Goal: Task Accomplishment & Management: Manage account settings

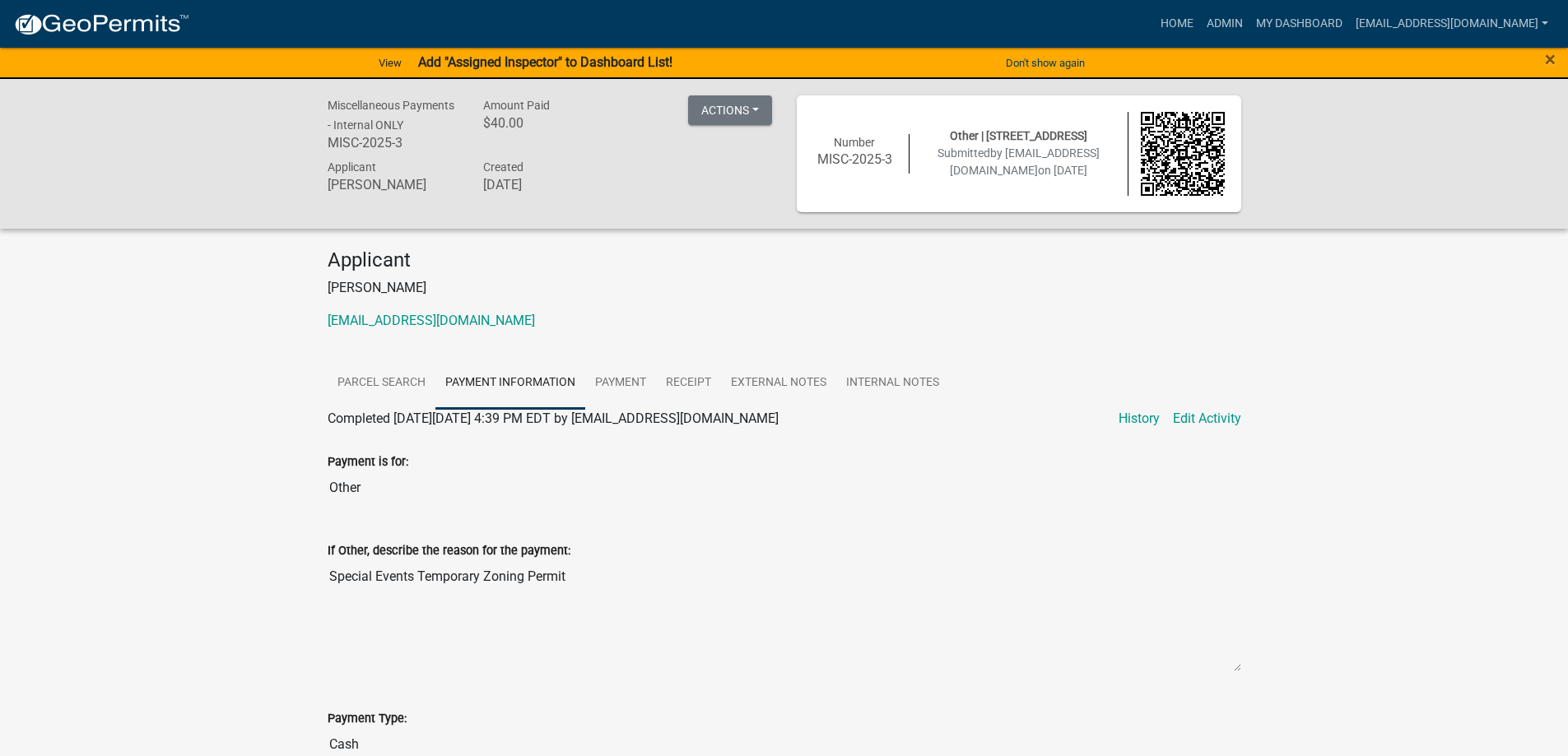
scroll to position [1042, 0]
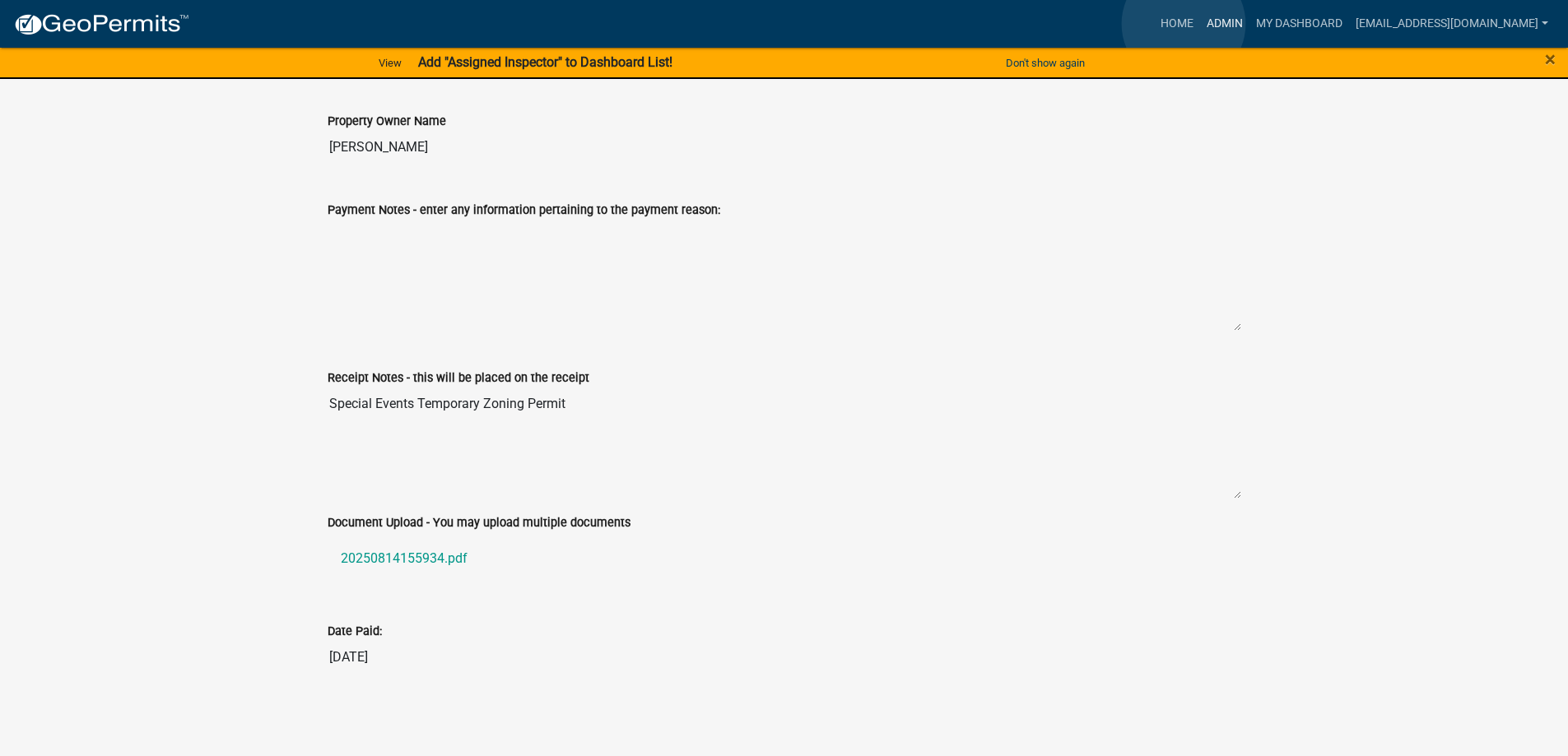
click at [1200, 24] on link "Admin" at bounding box center [1224, 24] width 49 height 31
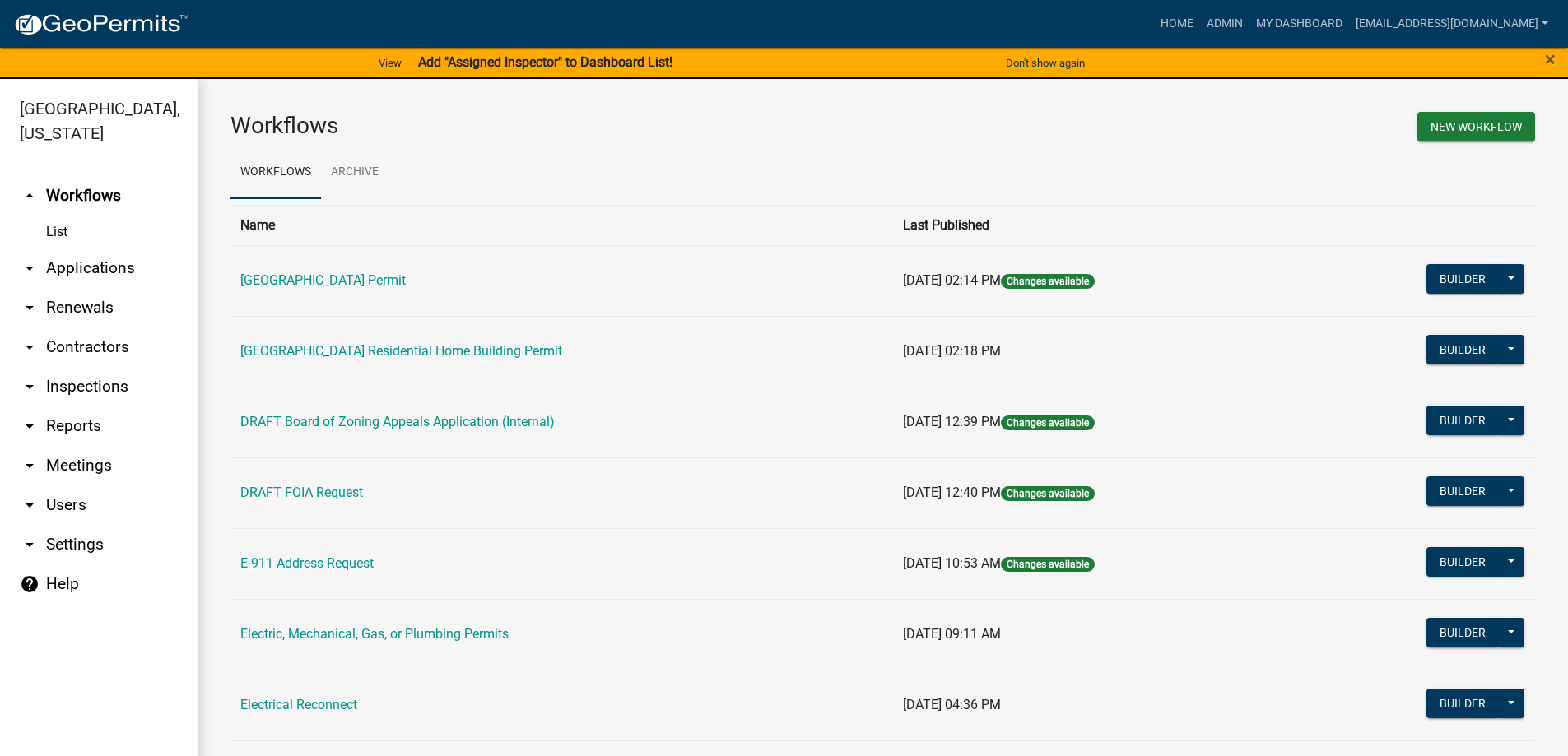
click at [95, 261] on link "arrow_drop_down Applications" at bounding box center [98, 268] width 197 height 40
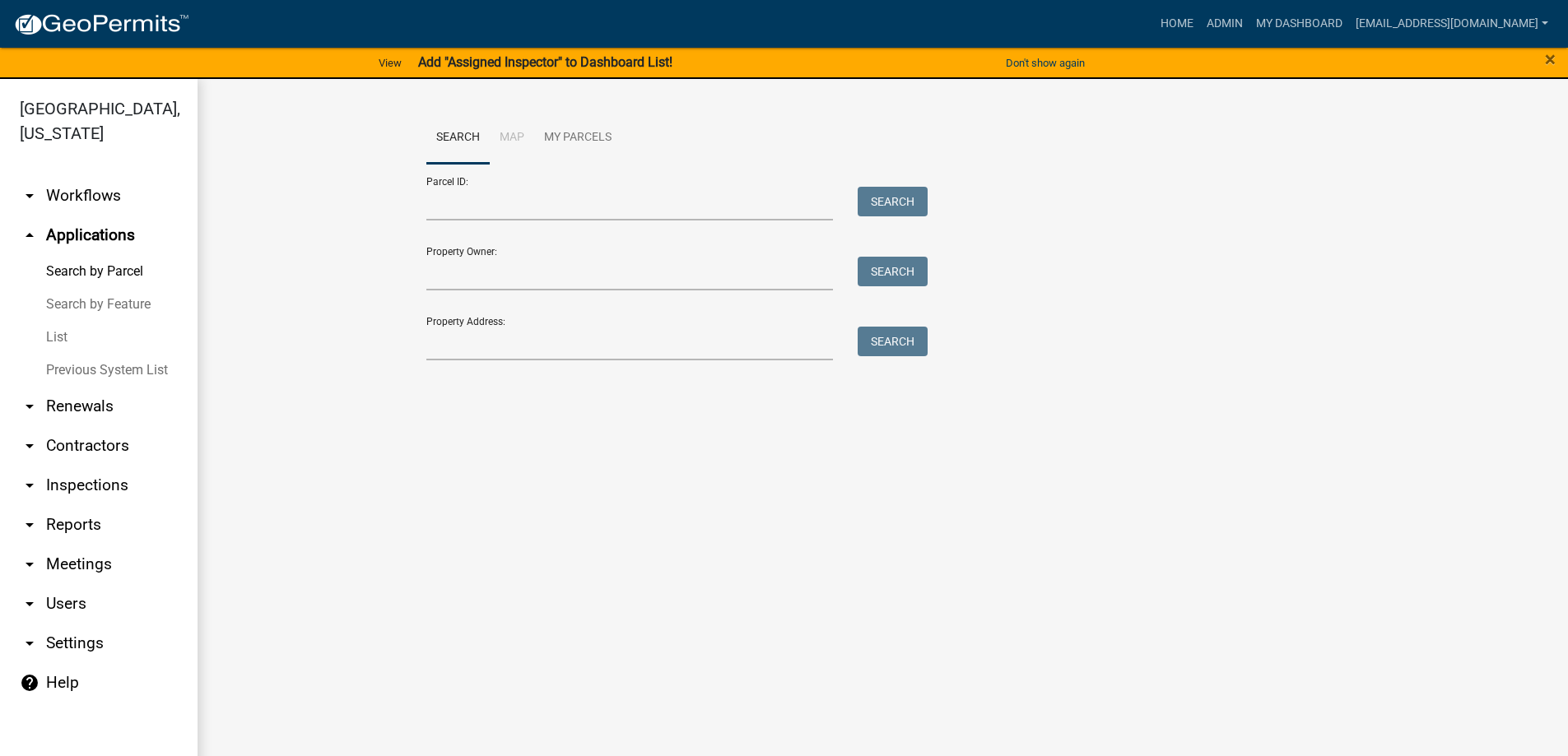
click at [51, 339] on link "List" at bounding box center [98, 337] width 197 height 33
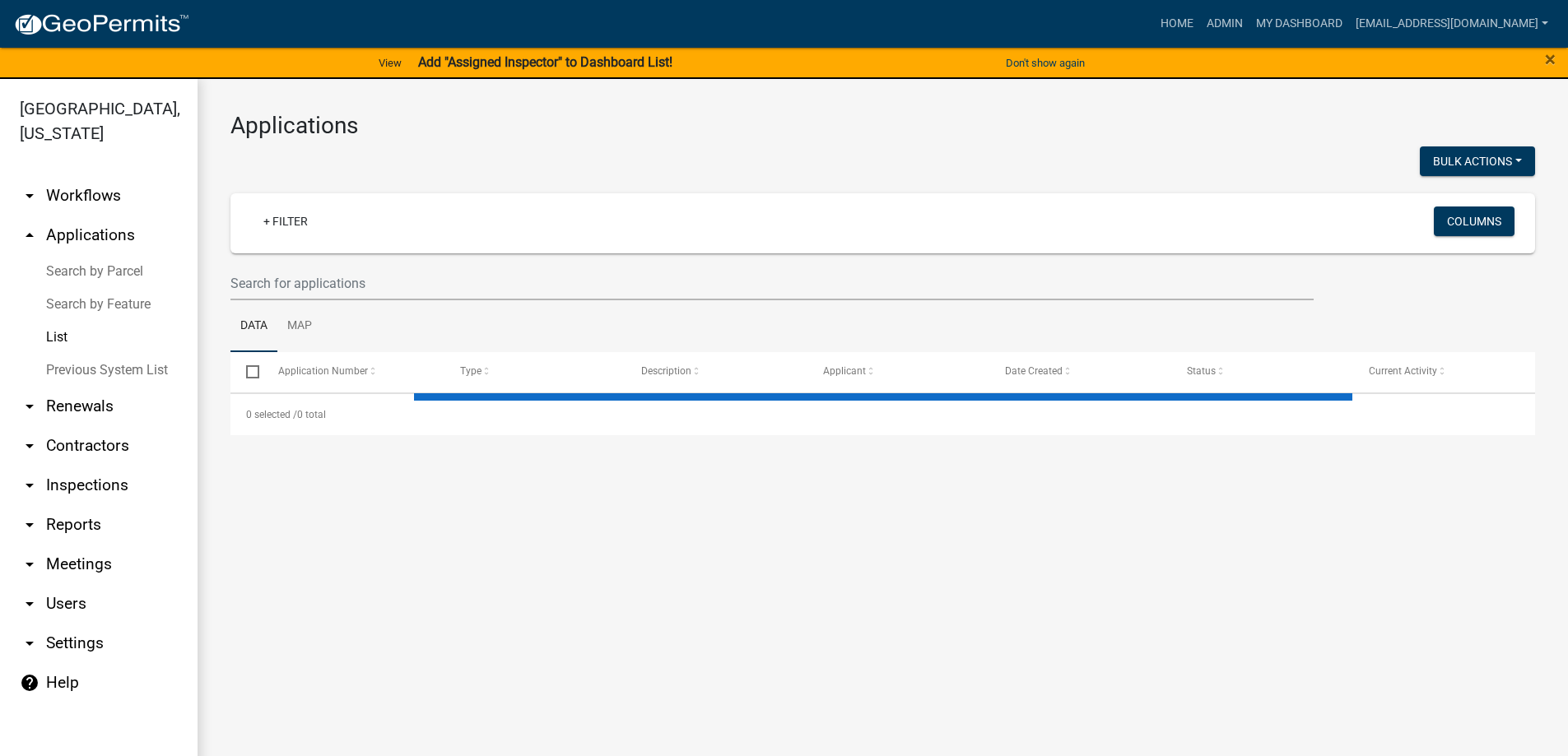
select select "3: 100"
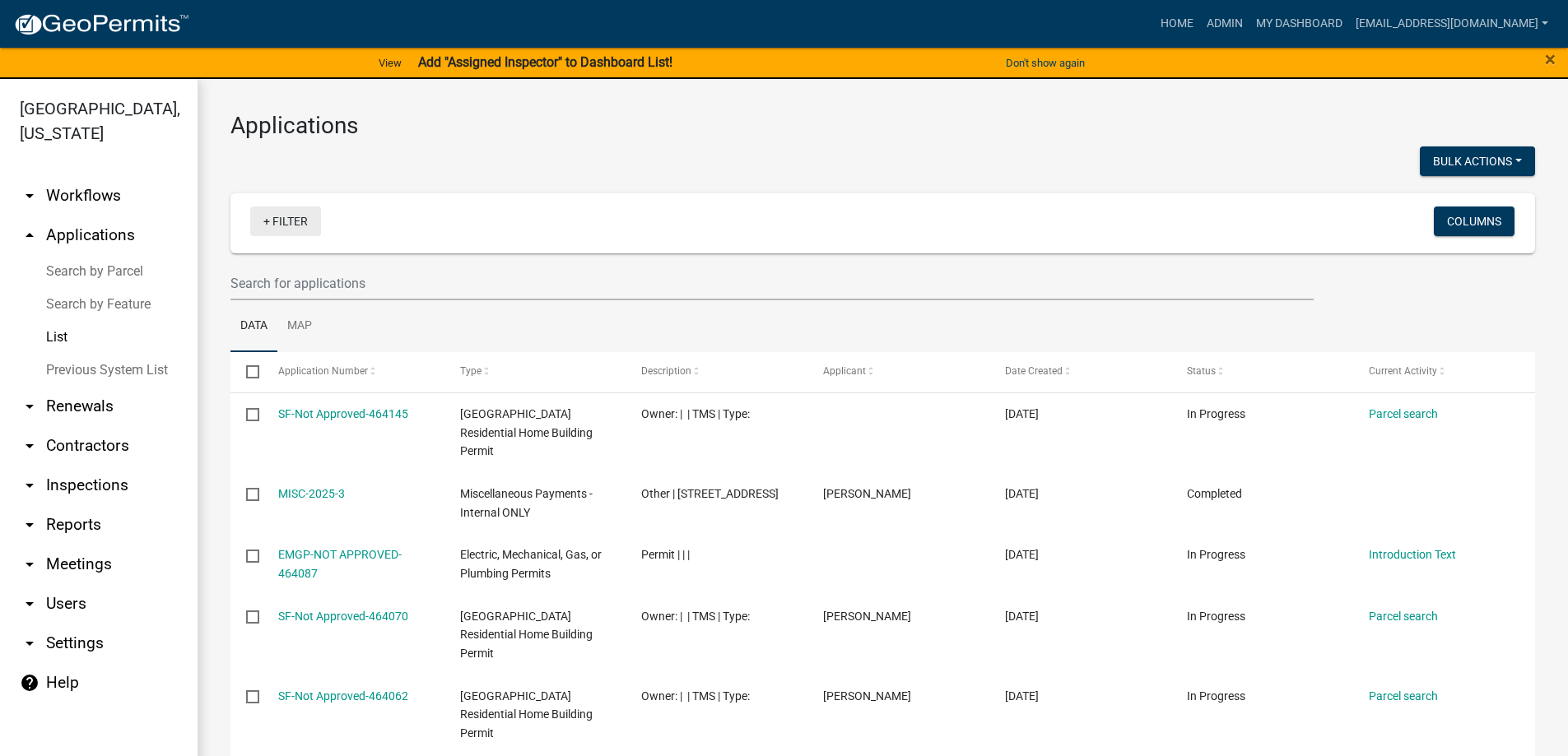
click at [280, 231] on link "+ Filter" at bounding box center [285, 221] width 71 height 29
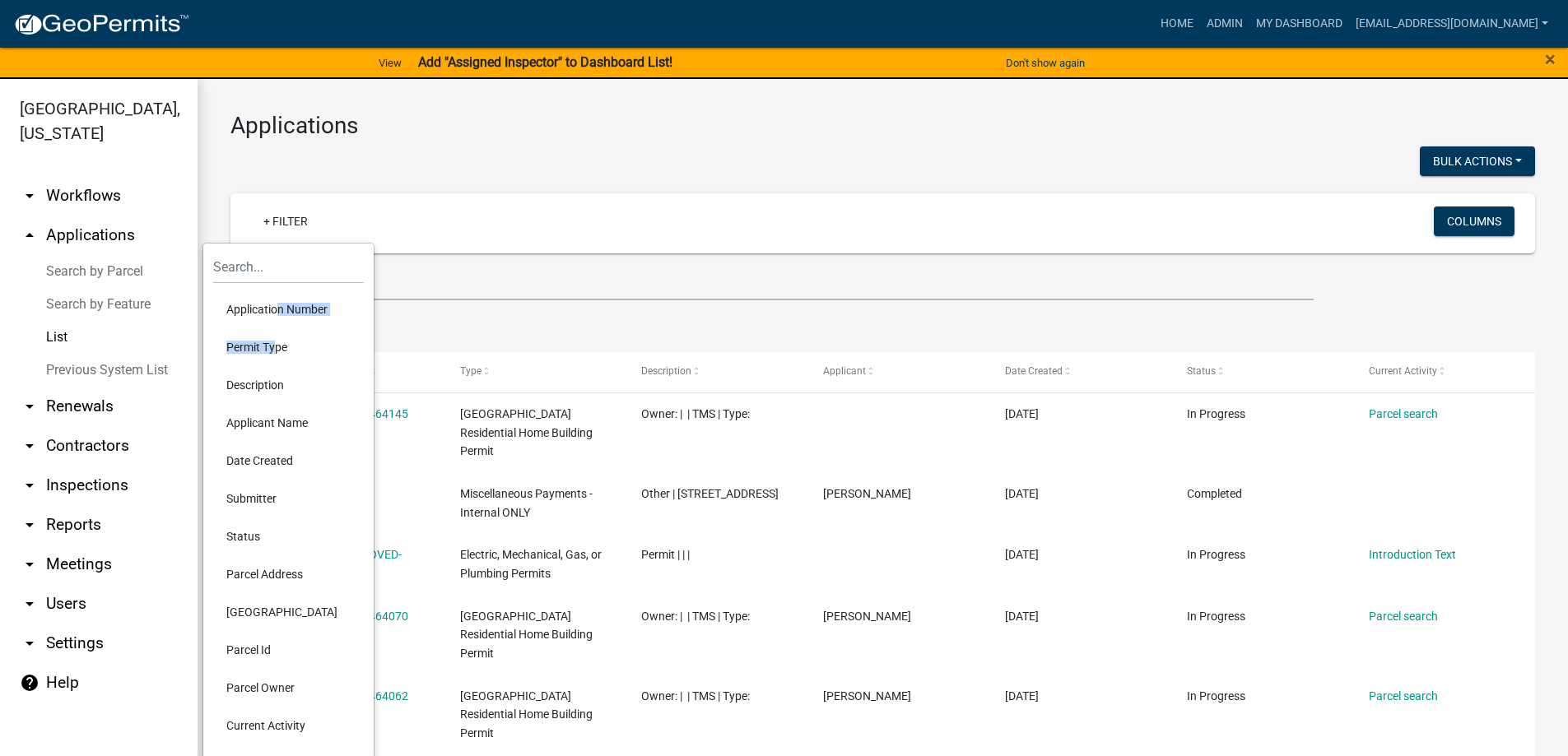
drag, startPoint x: 272, startPoint y: 307, endPoint x: 269, endPoint y: 349, distance: 42.1
click at [269, 349] on ul "Application Number Permit Type Description Applicant Name Date Created Submitte…" at bounding box center [289, 517] width 151 height 467
click at [269, 349] on li "Permit Type" at bounding box center [289, 347] width 151 height 38
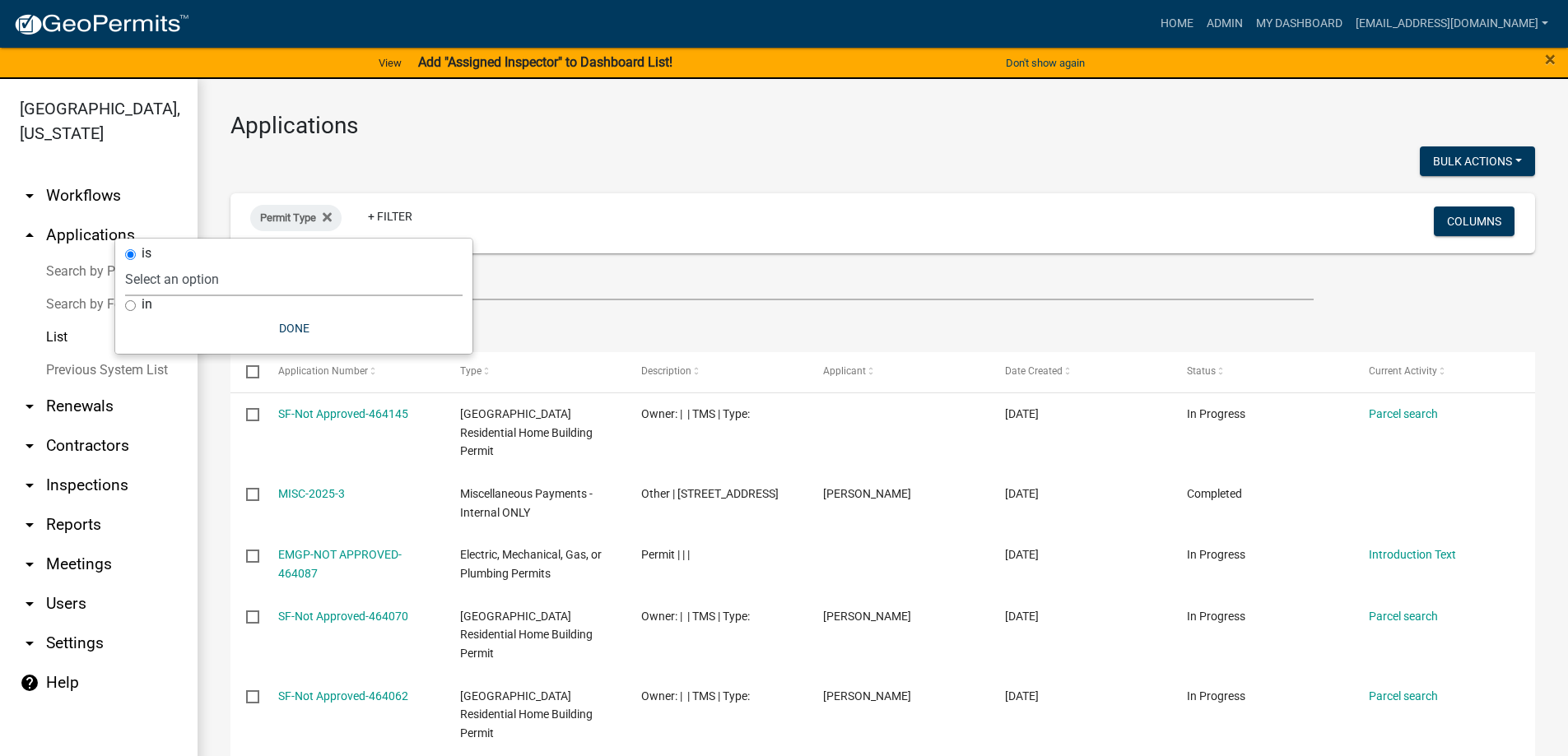
click at [217, 281] on select "Select an option [GEOGRAPHIC_DATA] Permit [GEOGRAPHIC_DATA] County Residential …" at bounding box center [294, 279] width 337 height 34
select select "1bd95784-da1c-448d-a1c6-b3a1e17131c7"
click at [203, 262] on select "Select an option [GEOGRAPHIC_DATA] Permit [GEOGRAPHIC_DATA] County Residential …" at bounding box center [294, 279] width 337 height 34
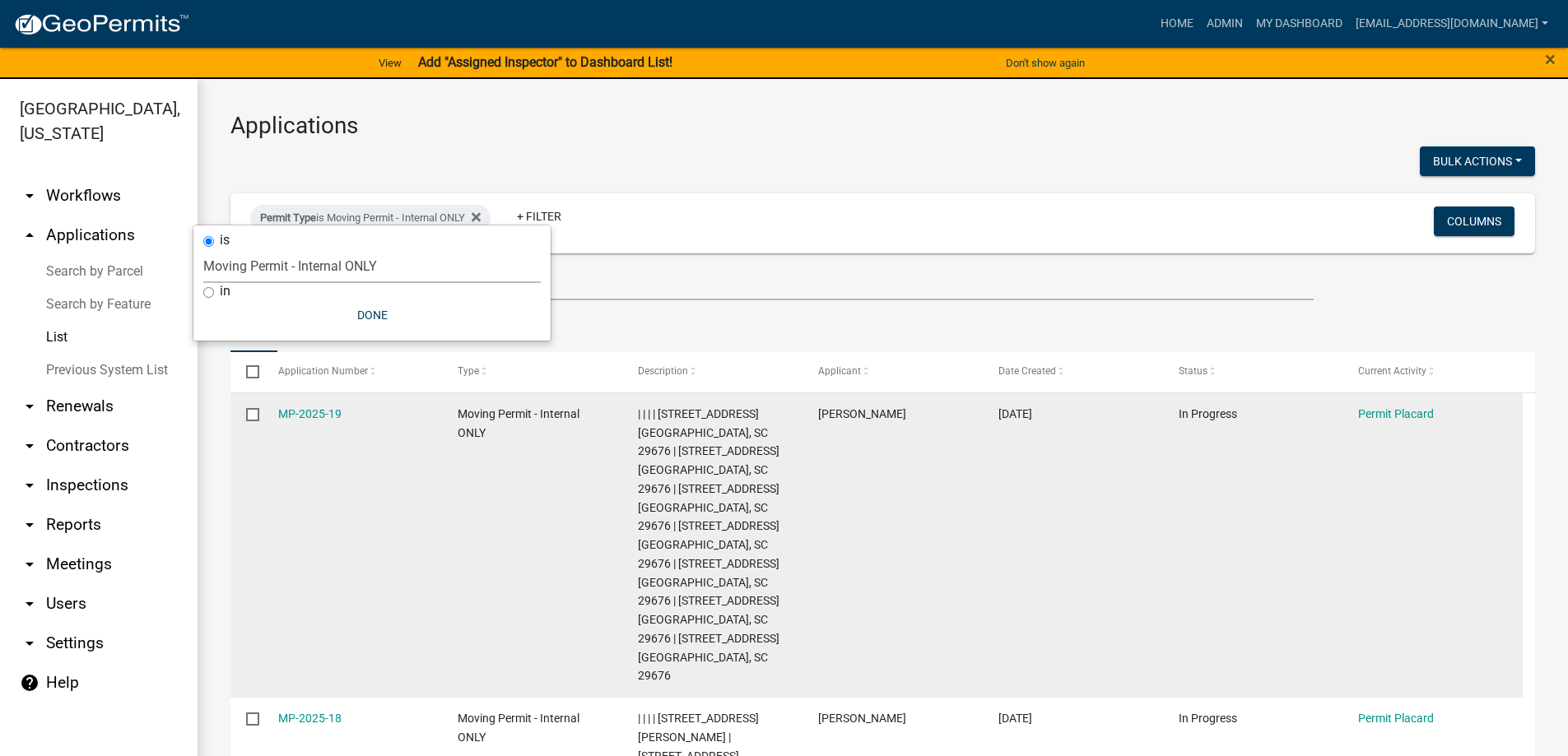
scroll to position [82, 0]
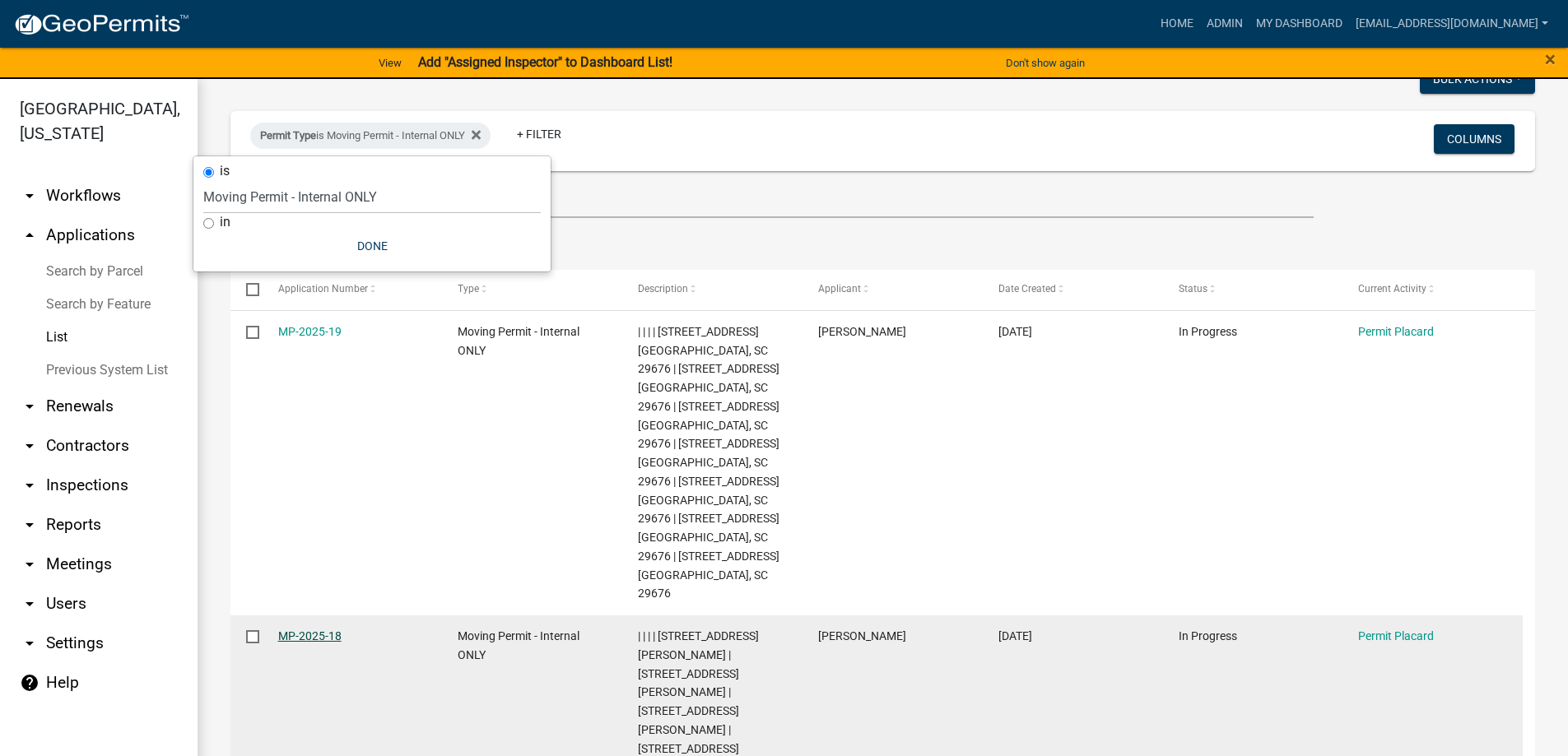
click at [292, 630] on link "MP-2025-18" at bounding box center [310, 636] width 63 height 13
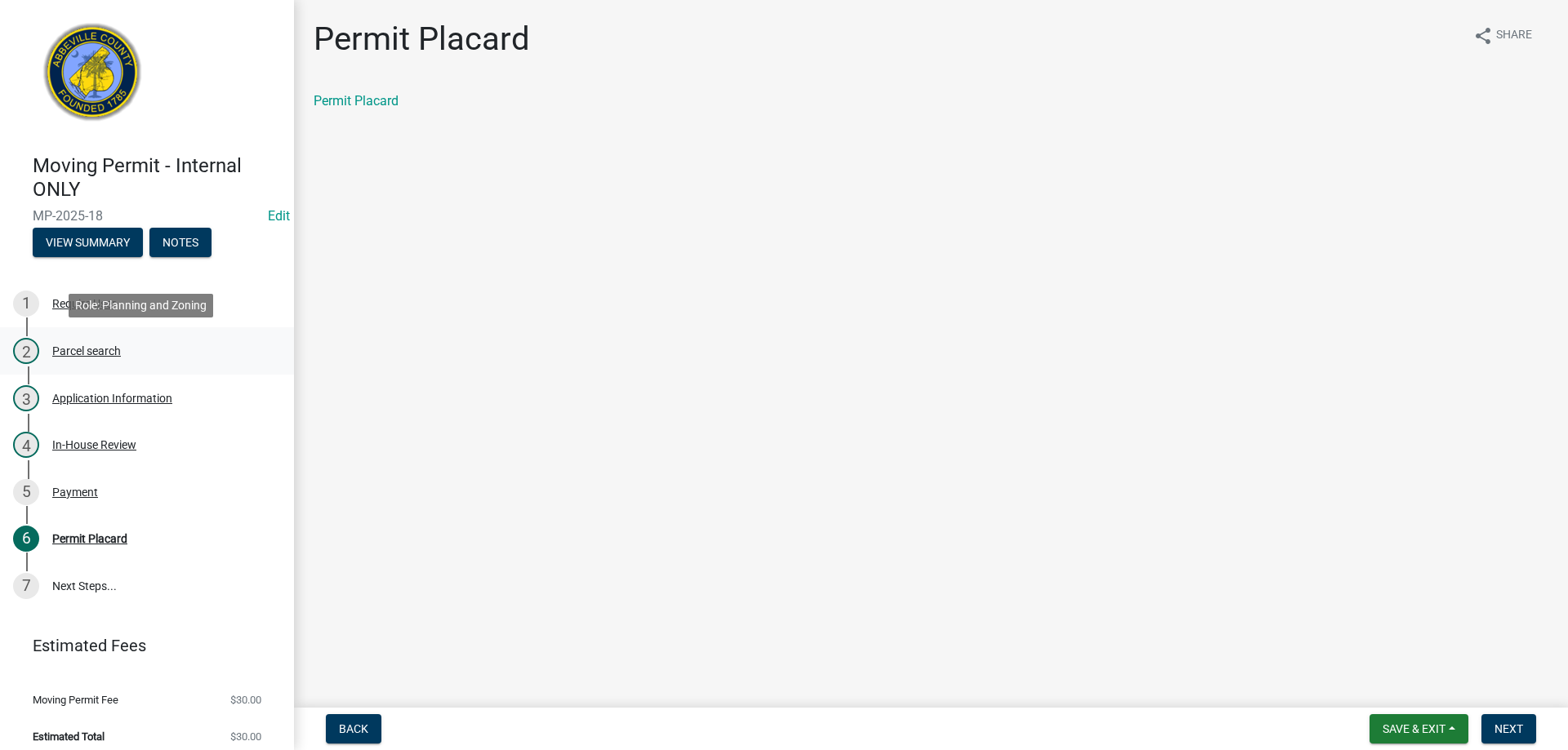
click at [88, 355] on div "Parcel search" at bounding box center [86, 351] width 68 height 11
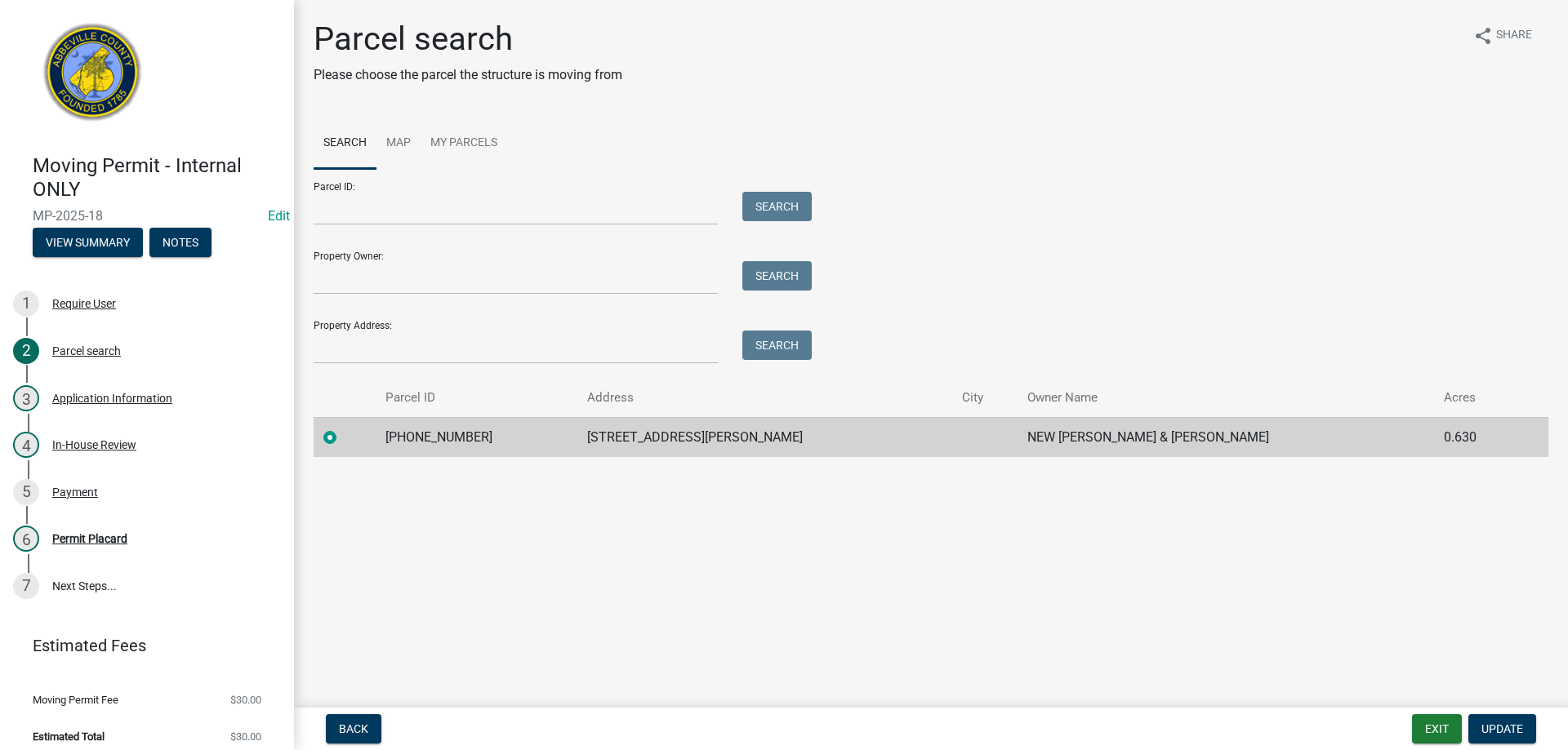
click at [1431, 748] on nav "Back Exit Update" at bounding box center [931, 728] width 1274 height 42
click at [1429, 741] on button "Exit" at bounding box center [1436, 728] width 50 height 29
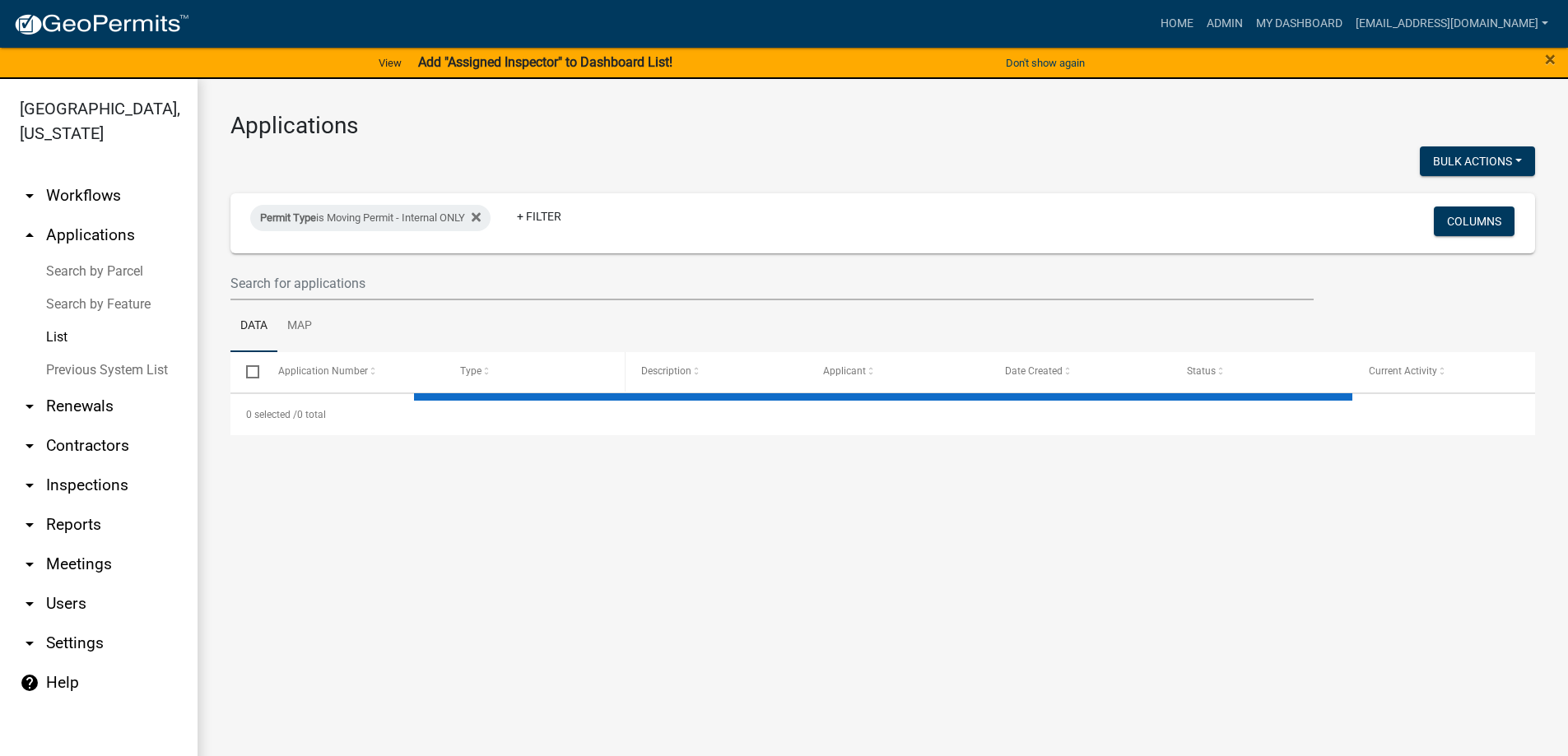
select select "3: 100"
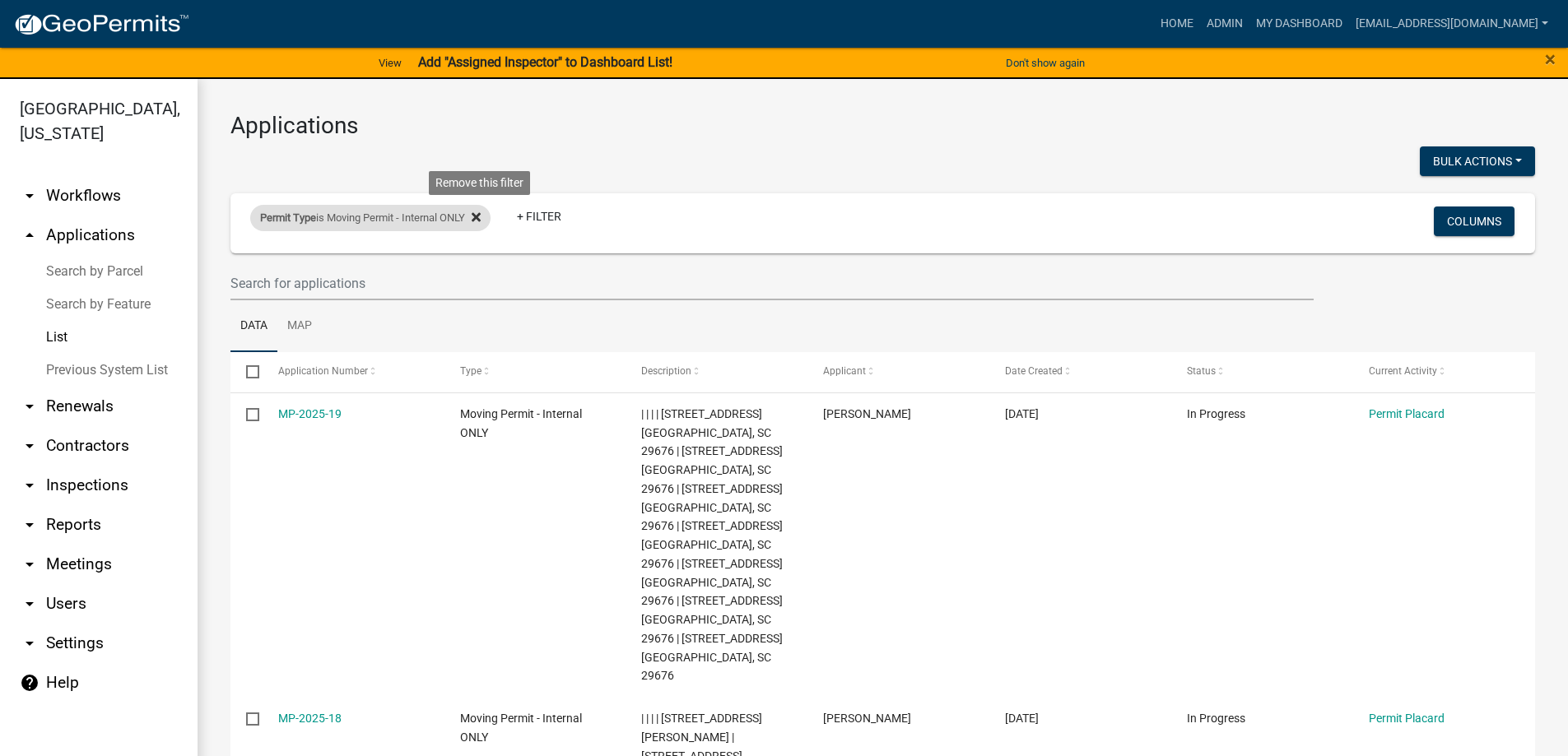
click at [474, 216] on fa-icon at bounding box center [473, 218] width 16 height 26
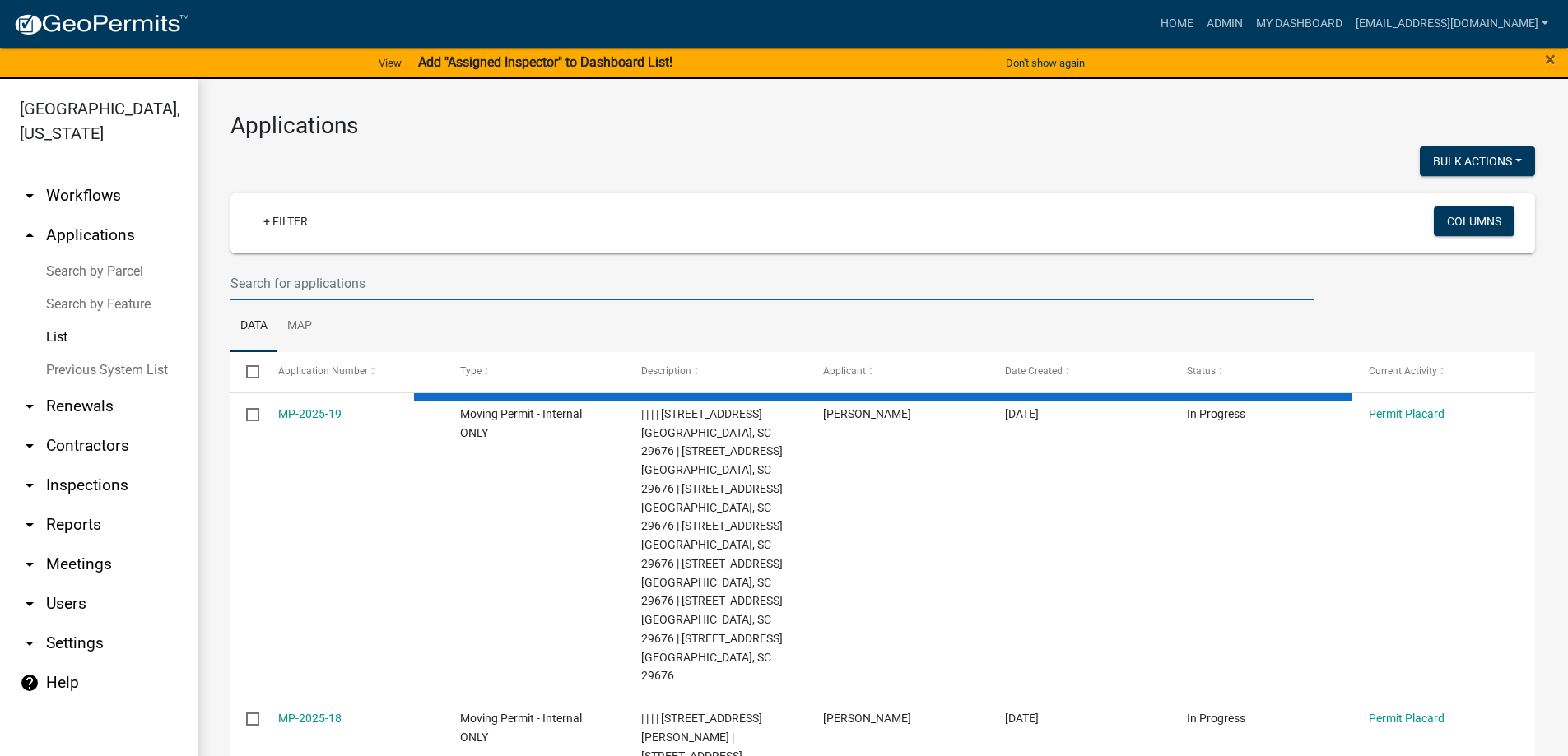
click at [370, 272] on input "text" at bounding box center [771, 283] width 1083 height 34
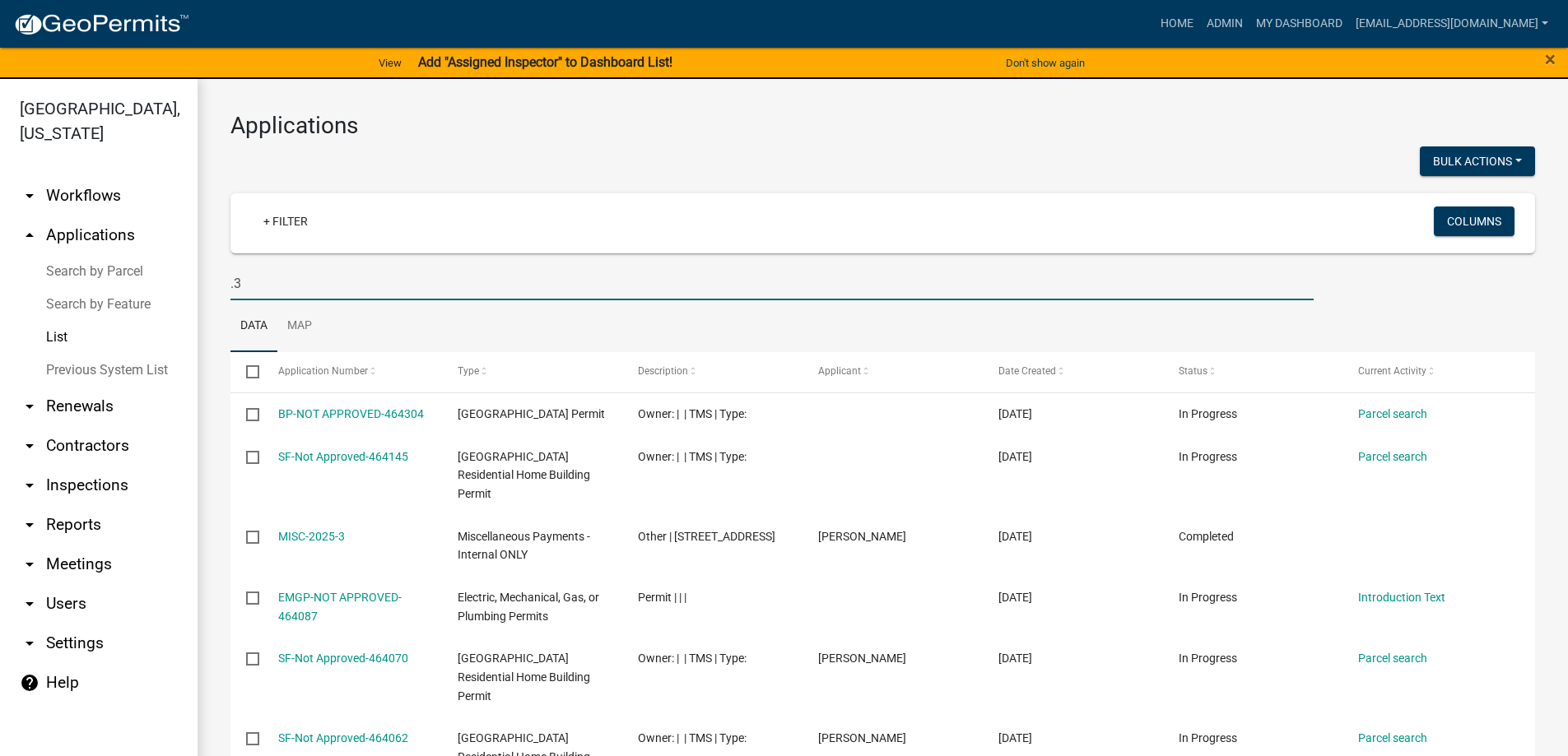
type input "."
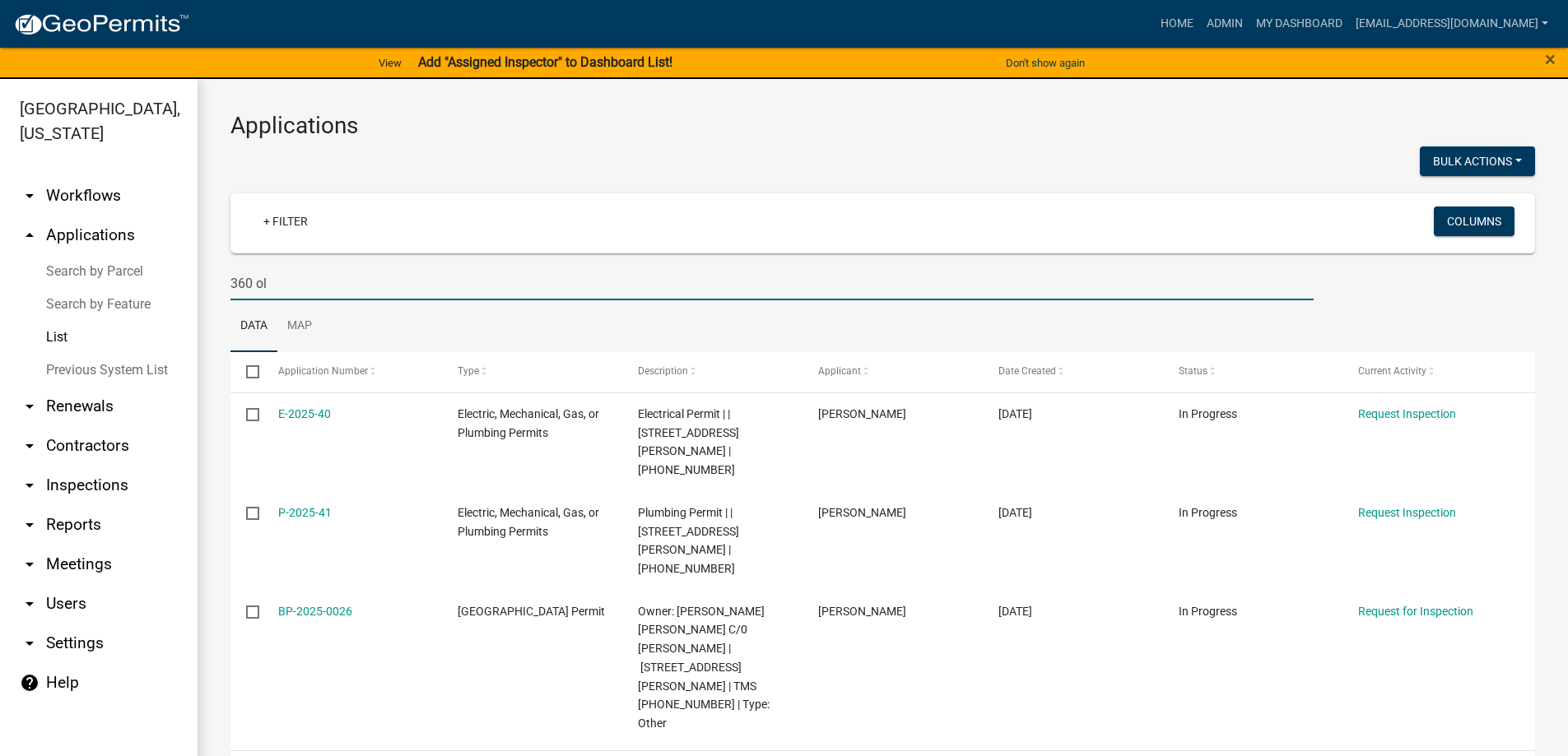
type input "360 ol"
